Goal: Transaction & Acquisition: Book appointment/travel/reservation

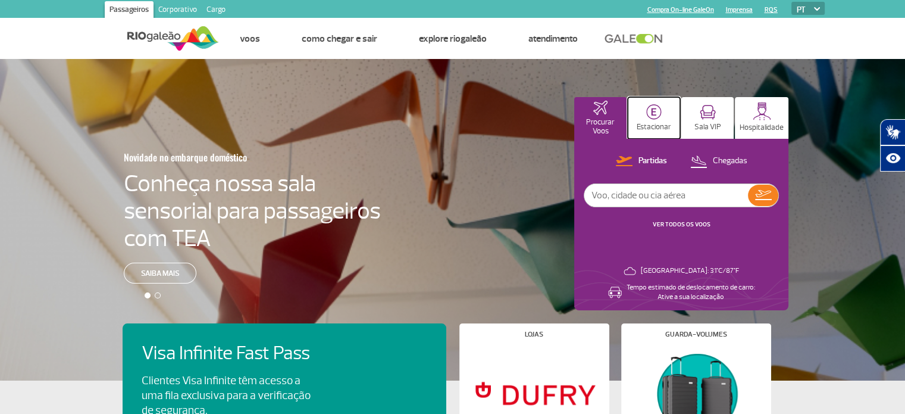
click at [656, 129] on p "Estacionar" at bounding box center [654, 127] width 35 height 9
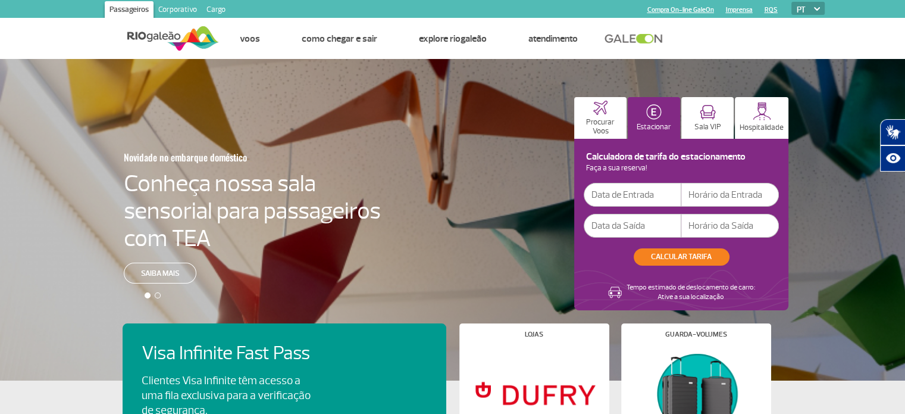
click at [649, 197] on input "text" at bounding box center [633, 195] width 98 height 24
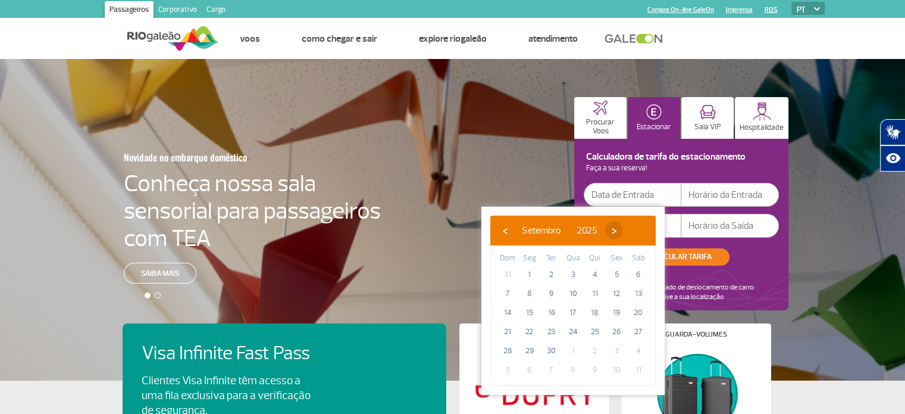
click at [623, 233] on span "›" at bounding box center [614, 230] width 18 height 18
click at [616, 233] on span "›" at bounding box center [607, 230] width 18 height 18
click at [531, 330] on span "17" at bounding box center [529, 331] width 19 height 19
type input "[DATE]"
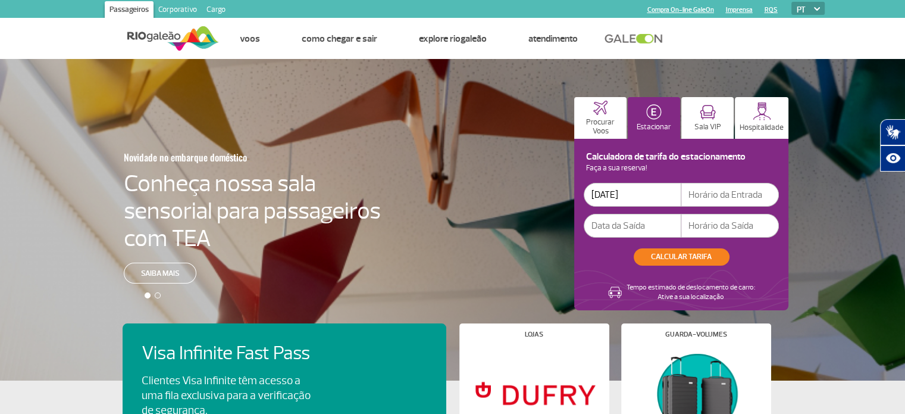
click at [716, 195] on input "text" at bounding box center [730, 195] width 98 height 24
type input "17:30"
click at [614, 232] on input "text" at bounding box center [633, 226] width 98 height 24
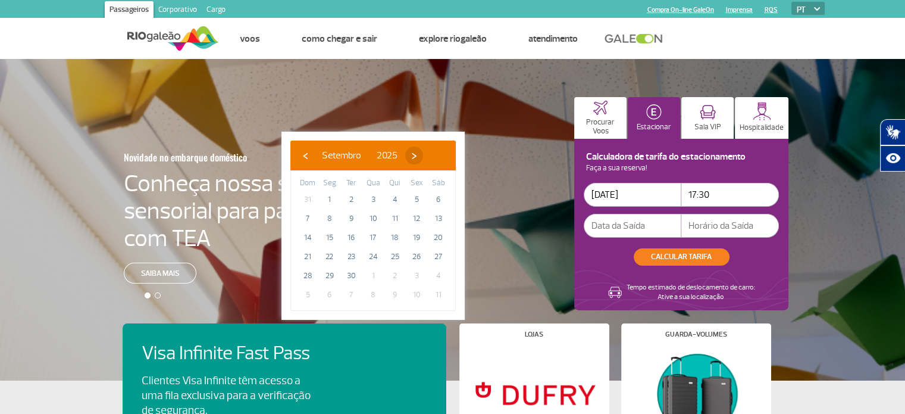
click at [423, 157] on span "›" at bounding box center [414, 155] width 18 height 18
click at [416, 157] on span "›" at bounding box center [407, 155] width 18 height 18
click at [393, 273] on span "27" at bounding box center [395, 275] width 19 height 19
type input "[DATE]"
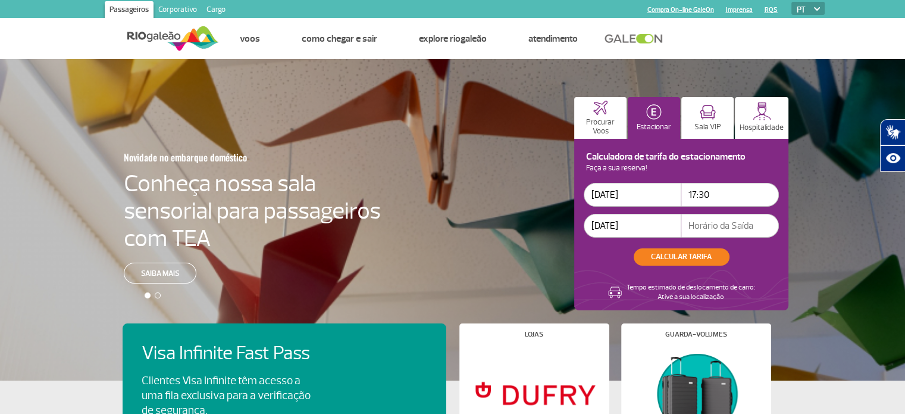
click at [714, 223] on input "text" at bounding box center [730, 226] width 98 height 24
type input "19:00"
click at [696, 257] on button "CALCULAR TARIFA" at bounding box center [682, 256] width 96 height 17
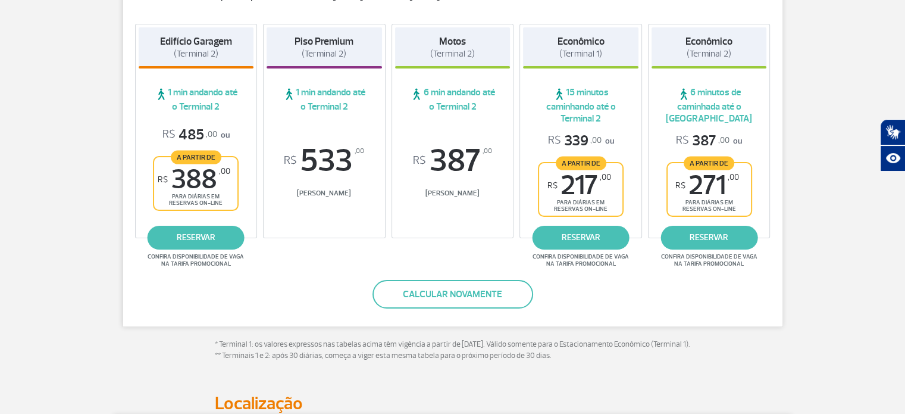
scroll to position [179, 0]
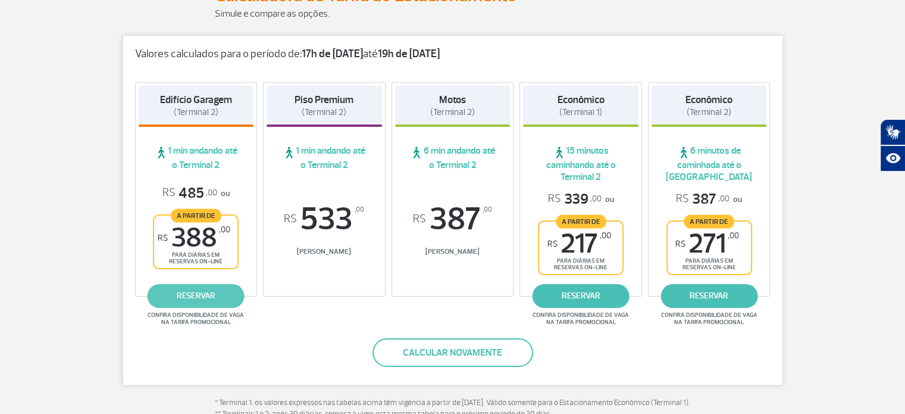
click at [217, 293] on link "reservar" at bounding box center [196, 296] width 97 height 24
click at [209, 296] on link "reservar" at bounding box center [196, 296] width 97 height 24
